Goal: Task Accomplishment & Management: Manage account settings

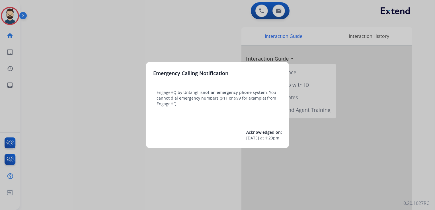
click at [91, 41] on div at bounding box center [217, 105] width 435 height 210
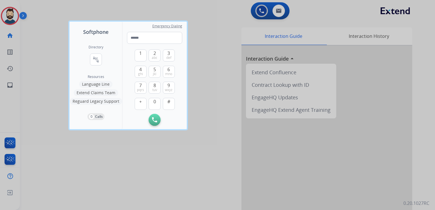
click at [51, 34] on div at bounding box center [217, 105] width 435 height 210
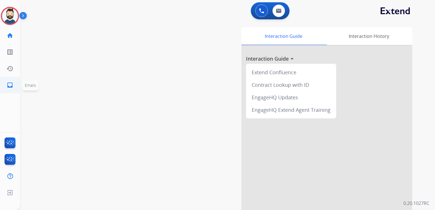
click at [8, 87] on mat-icon "inbox" at bounding box center [10, 85] width 7 height 7
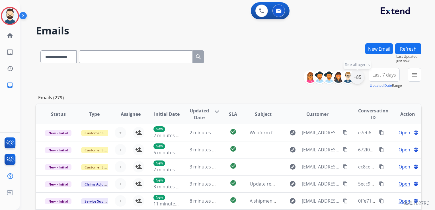
click at [357, 81] on div "+85" at bounding box center [358, 77] width 14 height 14
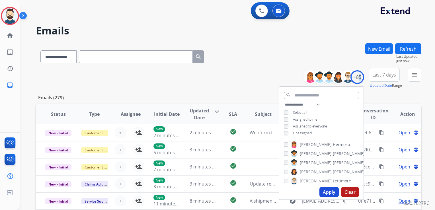
drag, startPoint x: 326, startPoint y: 192, endPoint x: 326, endPoint y: 187, distance: 5.7
click at [326, 193] on button "Apply" at bounding box center [329, 192] width 19 height 10
drag, startPoint x: 387, startPoint y: 77, endPoint x: 389, endPoint y: 92, distance: 15.5
click at [387, 76] on span "Last 7 days" at bounding box center [384, 75] width 24 height 2
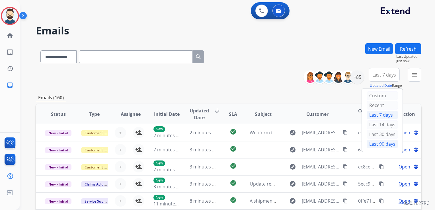
click at [380, 142] on div "Last 90 days" at bounding box center [382, 144] width 31 height 9
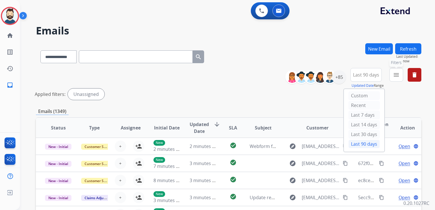
click at [393, 77] on mat-icon "menu" at bounding box center [396, 74] width 7 height 7
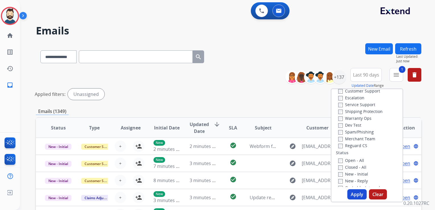
scroll to position [57, 0]
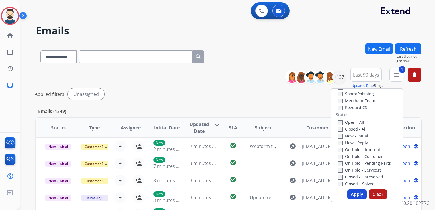
click at [339, 137] on label "New - Initial" at bounding box center [353, 135] width 30 height 5
click at [339, 146] on div "New - Reply" at bounding box center [368, 142] width 60 height 7
click at [357, 195] on button "Apply" at bounding box center [356, 194] width 19 height 10
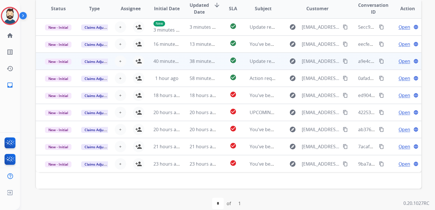
scroll to position [127, 0]
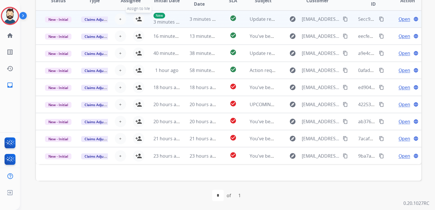
click at [136, 18] on mat-icon "person_add" at bounding box center [138, 19] width 7 height 7
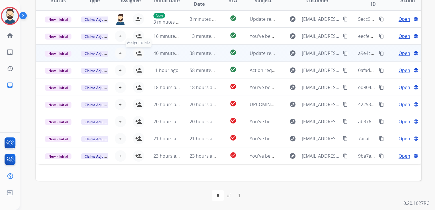
click at [136, 55] on mat-icon "person_add" at bounding box center [138, 53] width 7 height 7
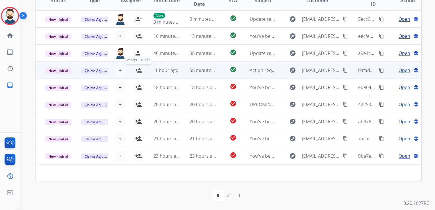
click at [136, 70] on mat-icon "person_add" at bounding box center [138, 70] width 7 height 7
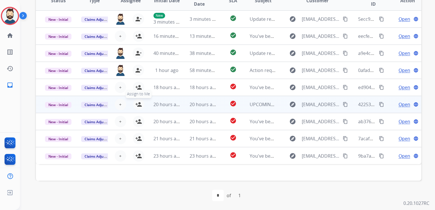
click at [139, 108] on button "person_add Assign to Me" at bounding box center [138, 104] width 11 height 11
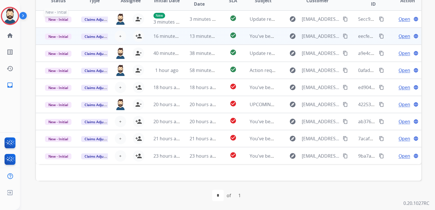
drag, startPoint x: 52, startPoint y: 20, endPoint x: 52, endPoint y: 42, distance: 22.5
click at [53, 20] on span "New - Initial" at bounding box center [58, 20] width 26 height 6
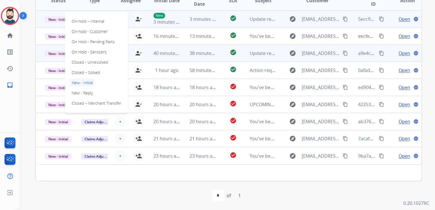
drag, startPoint x: 81, startPoint y: 71, endPoint x: 69, endPoint y: 55, distance: 19.7
click at [81, 70] on p "Closed – Solved" at bounding box center [85, 73] width 33 height 8
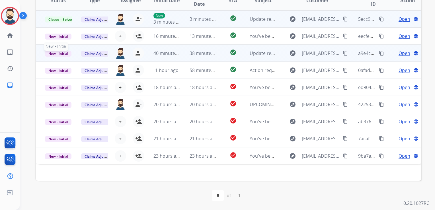
click at [64, 53] on span "New - Initial" at bounding box center [58, 54] width 26 height 6
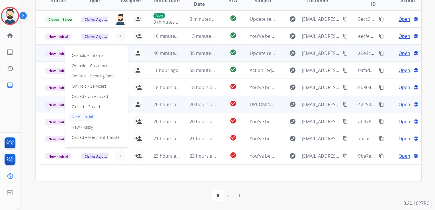
click at [95, 105] on p "Closed – Solved" at bounding box center [85, 107] width 33 height 8
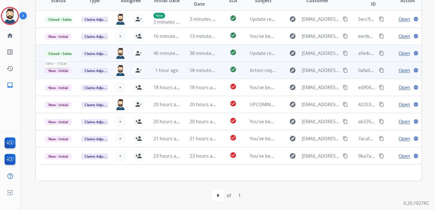
click at [60, 69] on span "New - Initial" at bounding box center [58, 71] width 26 height 6
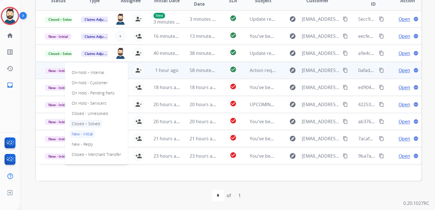
click at [95, 121] on p "Closed – Solved" at bounding box center [85, 124] width 33 height 8
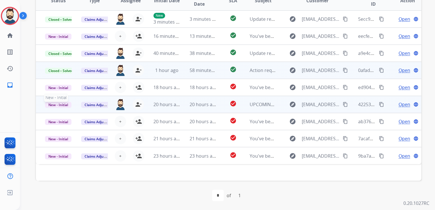
click at [63, 105] on span "New - Initial" at bounding box center [58, 105] width 26 height 6
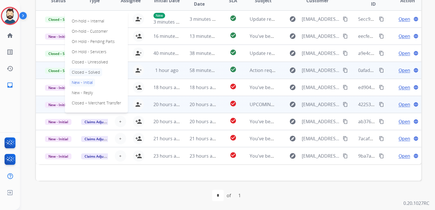
click at [91, 71] on p "Closed – Solved" at bounding box center [85, 72] width 33 height 8
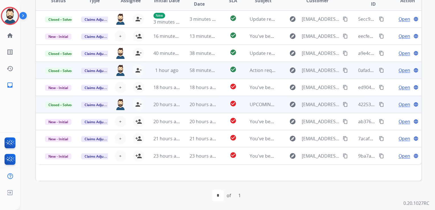
scroll to position [0, 0]
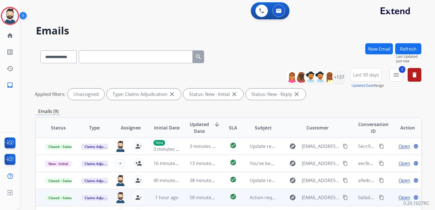
drag, startPoint x: 408, startPoint y: 48, endPoint x: 347, endPoint y: 64, distance: 63.1
click at [408, 48] on button "Refresh" at bounding box center [408, 48] width 26 height 11
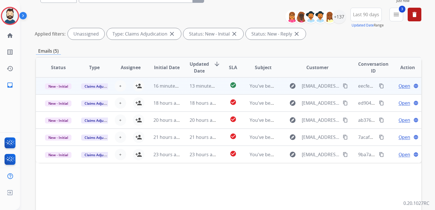
scroll to position [114, 0]
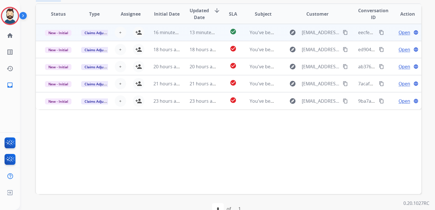
click at [204, 37] on td "13 minutes ago" at bounding box center [199, 32] width 36 height 17
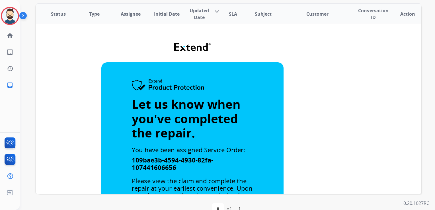
scroll to position [0, 0]
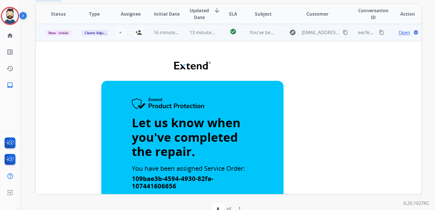
click at [194, 39] on td "13 minutes ago" at bounding box center [199, 32] width 36 height 17
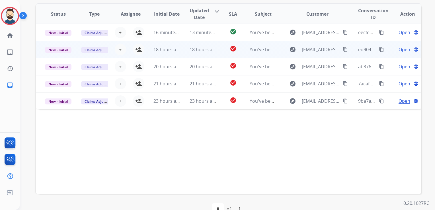
click at [196, 55] on td "18 hours ago" at bounding box center [199, 49] width 36 height 17
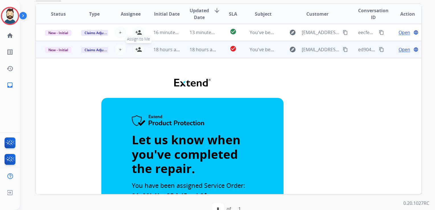
click at [136, 50] on mat-icon "person_add" at bounding box center [138, 49] width 7 height 7
click at [198, 52] on span "18 hours ago" at bounding box center [204, 49] width 28 height 6
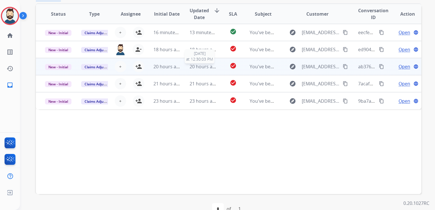
click at [198, 67] on span "20 hours ago" at bounding box center [204, 67] width 28 height 6
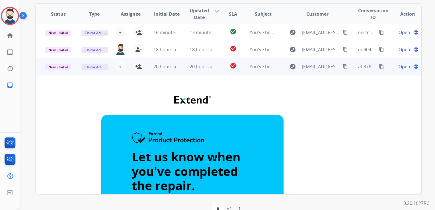
click at [197, 71] on td "20 hours ago" at bounding box center [199, 66] width 36 height 17
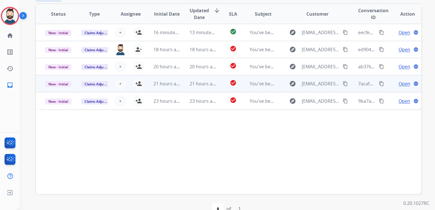
click at [201, 87] on td "21 hours ago" at bounding box center [199, 83] width 36 height 17
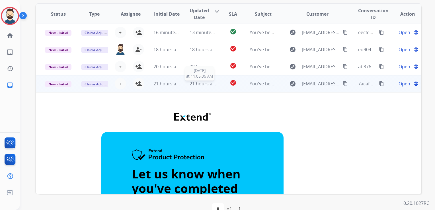
click at [200, 87] on td "21 hours ago [DATE] 11:05:06 AM" at bounding box center [199, 83] width 36 height 17
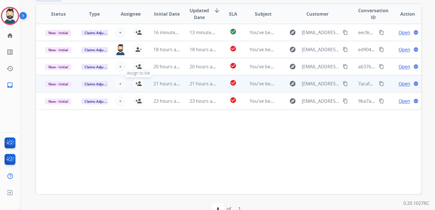
click at [138, 84] on mat-icon "person_add" at bounding box center [138, 83] width 7 height 7
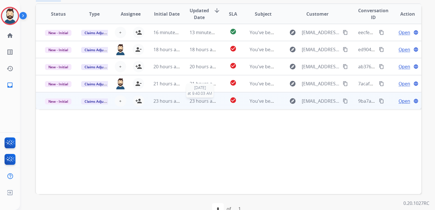
click at [198, 103] on span "23 hours ago" at bounding box center [204, 101] width 28 height 6
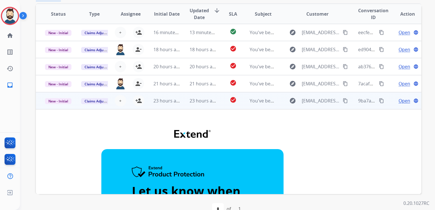
click at [203, 107] on td "23 hours ago" at bounding box center [199, 100] width 36 height 17
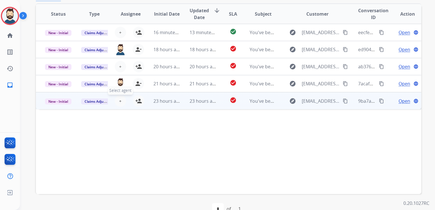
scroll to position [85, 0]
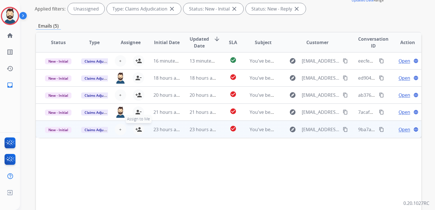
click at [139, 128] on mat-icon "person_add" at bounding box center [138, 129] width 7 height 7
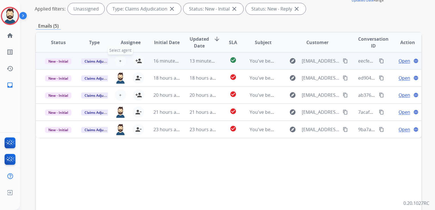
click at [120, 62] on span "+" at bounding box center [120, 61] width 3 height 7
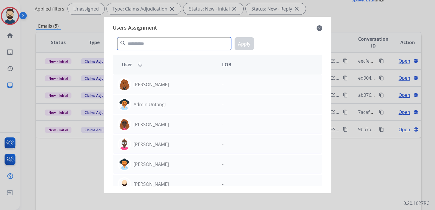
click at [145, 46] on input "text" at bounding box center [174, 43] width 114 height 13
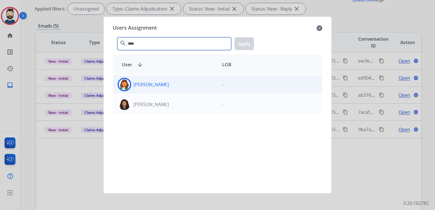
type input "****"
click at [123, 85] on img at bounding box center [124, 84] width 11 height 11
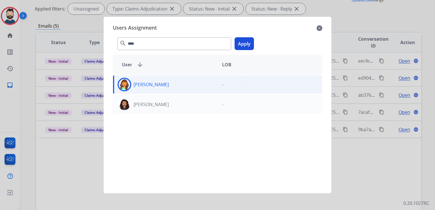
click at [246, 42] on button "Apply" at bounding box center [244, 43] width 19 height 13
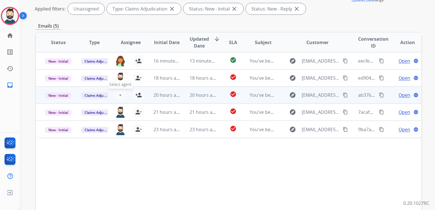
click at [119, 95] on span "+" at bounding box center [120, 95] width 3 height 7
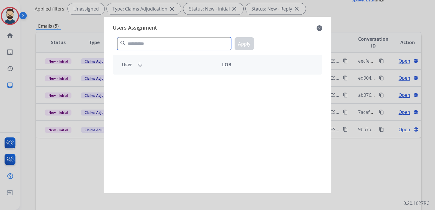
click at [162, 46] on input "text" at bounding box center [174, 43] width 114 height 13
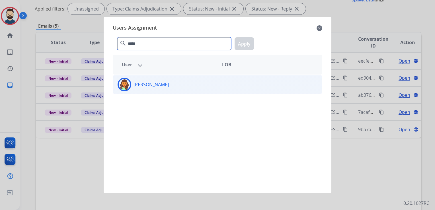
type input "*****"
click at [124, 85] on img at bounding box center [124, 84] width 11 height 11
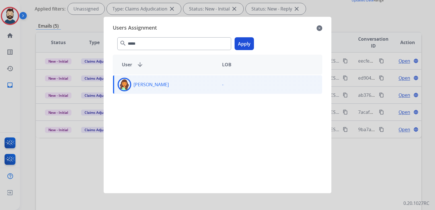
click at [239, 40] on button "Apply" at bounding box center [244, 43] width 19 height 13
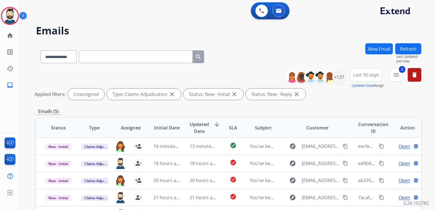
scroll to position [0, 0]
click at [409, 49] on button "Refresh" at bounding box center [408, 48] width 26 height 11
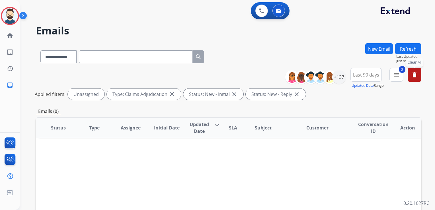
click at [419, 71] on button "delete Clear All" at bounding box center [415, 75] width 14 height 14
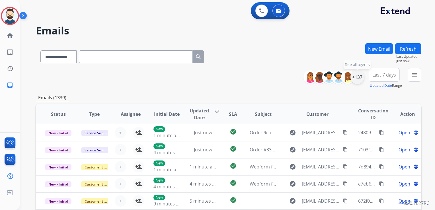
click at [360, 80] on div "+137" at bounding box center [358, 77] width 14 height 14
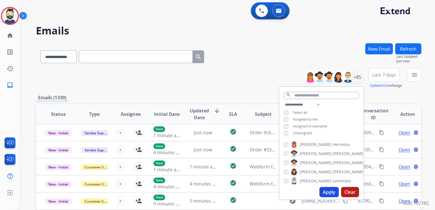
click at [325, 187] on div "Apply Clear" at bounding box center [321, 192] width 84 height 15
click at [332, 192] on button "Apply" at bounding box center [329, 192] width 19 height 10
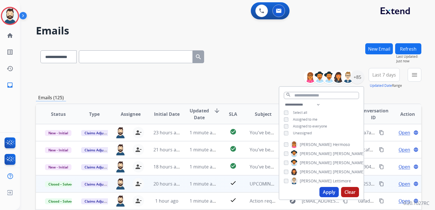
click at [380, 74] on span "Last 7 days" at bounding box center [384, 75] width 24 height 2
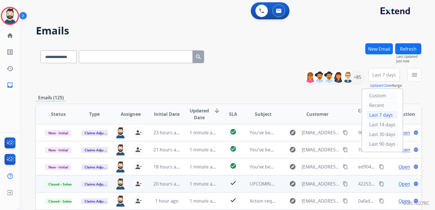
click at [372, 143] on div "Last 90 days" at bounding box center [382, 144] width 31 height 9
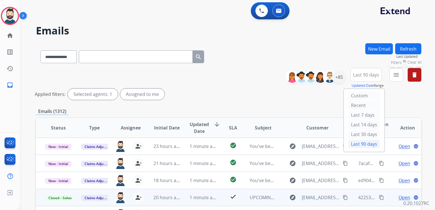
click at [396, 73] on mat-icon "menu" at bounding box center [396, 74] width 7 height 7
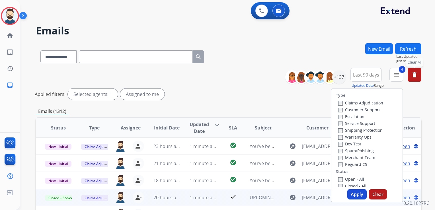
click at [352, 194] on button "Apply" at bounding box center [356, 194] width 19 height 10
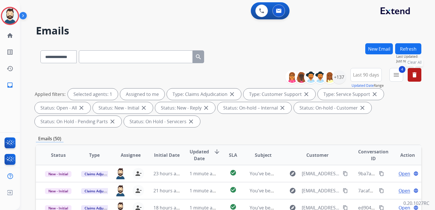
click at [194, 153] on span "Updated Date" at bounding box center [199, 155] width 19 height 14
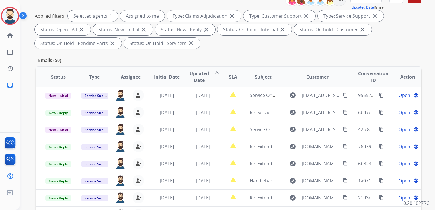
scroll to position [69, 0]
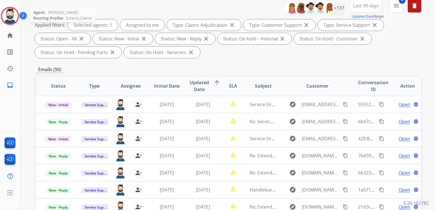
click at [6, 15] on img at bounding box center [10, 16] width 16 height 16
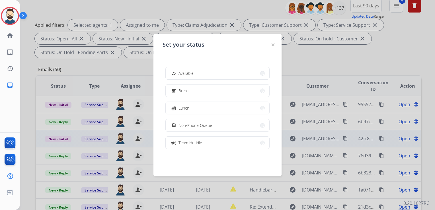
click at [192, 142] on span "Team Huddle" at bounding box center [191, 143] width 24 height 6
